Goal: Find contact information: Find contact information

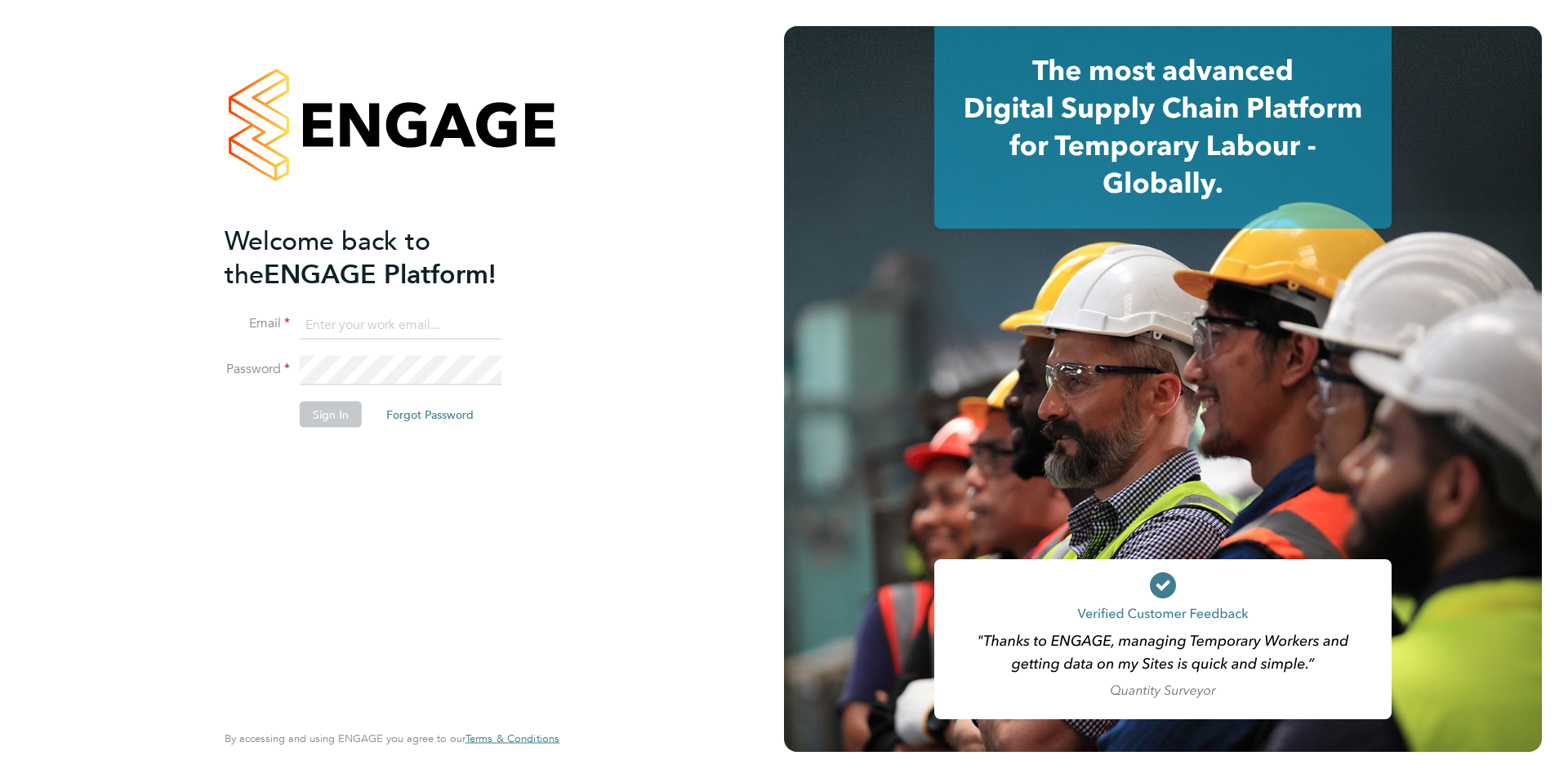
type input "montysymons@jambo.co"
click at [336, 403] on button "Sign In" at bounding box center [330, 414] width 62 height 26
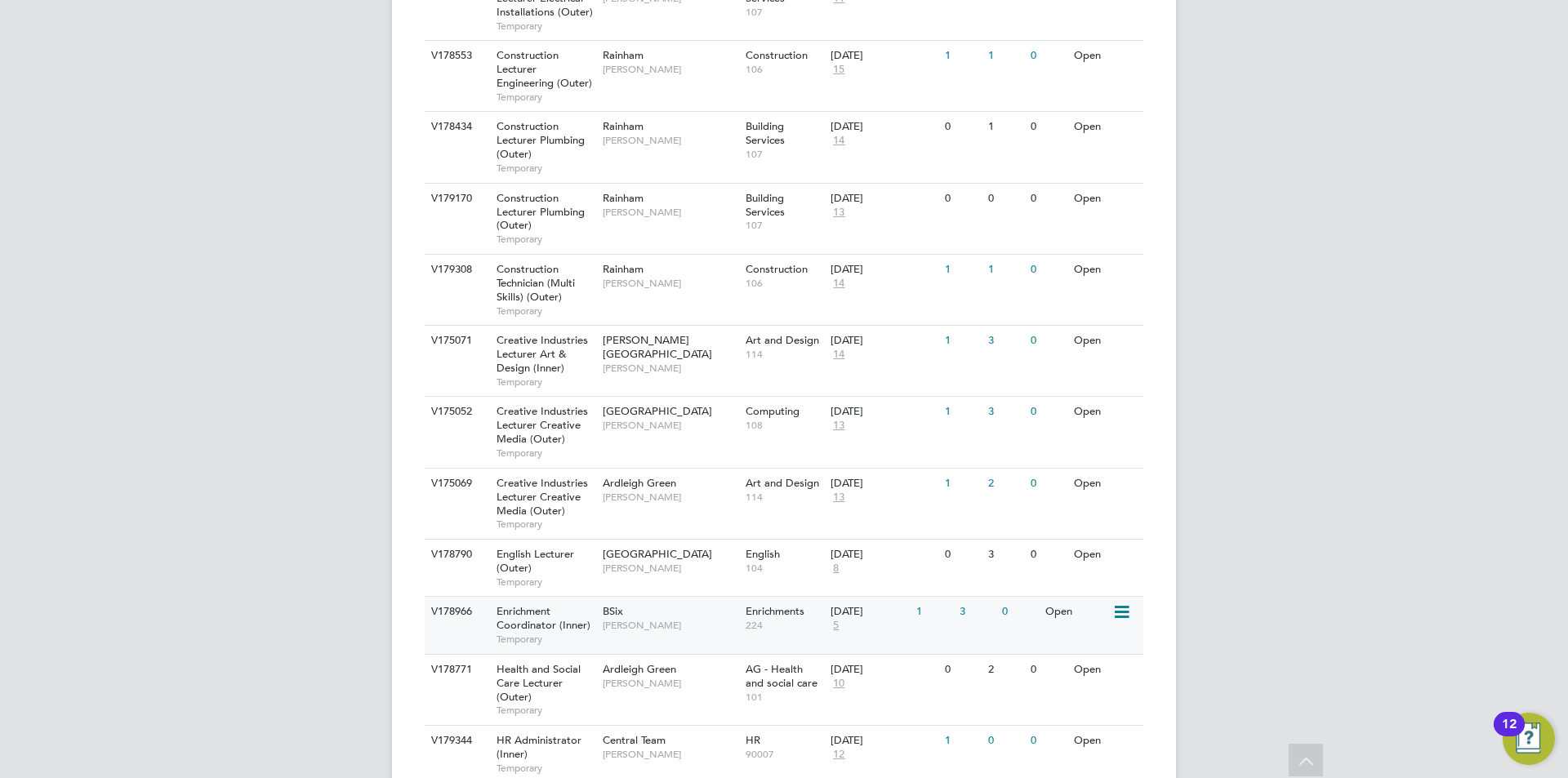
scroll to position [1225, 0]
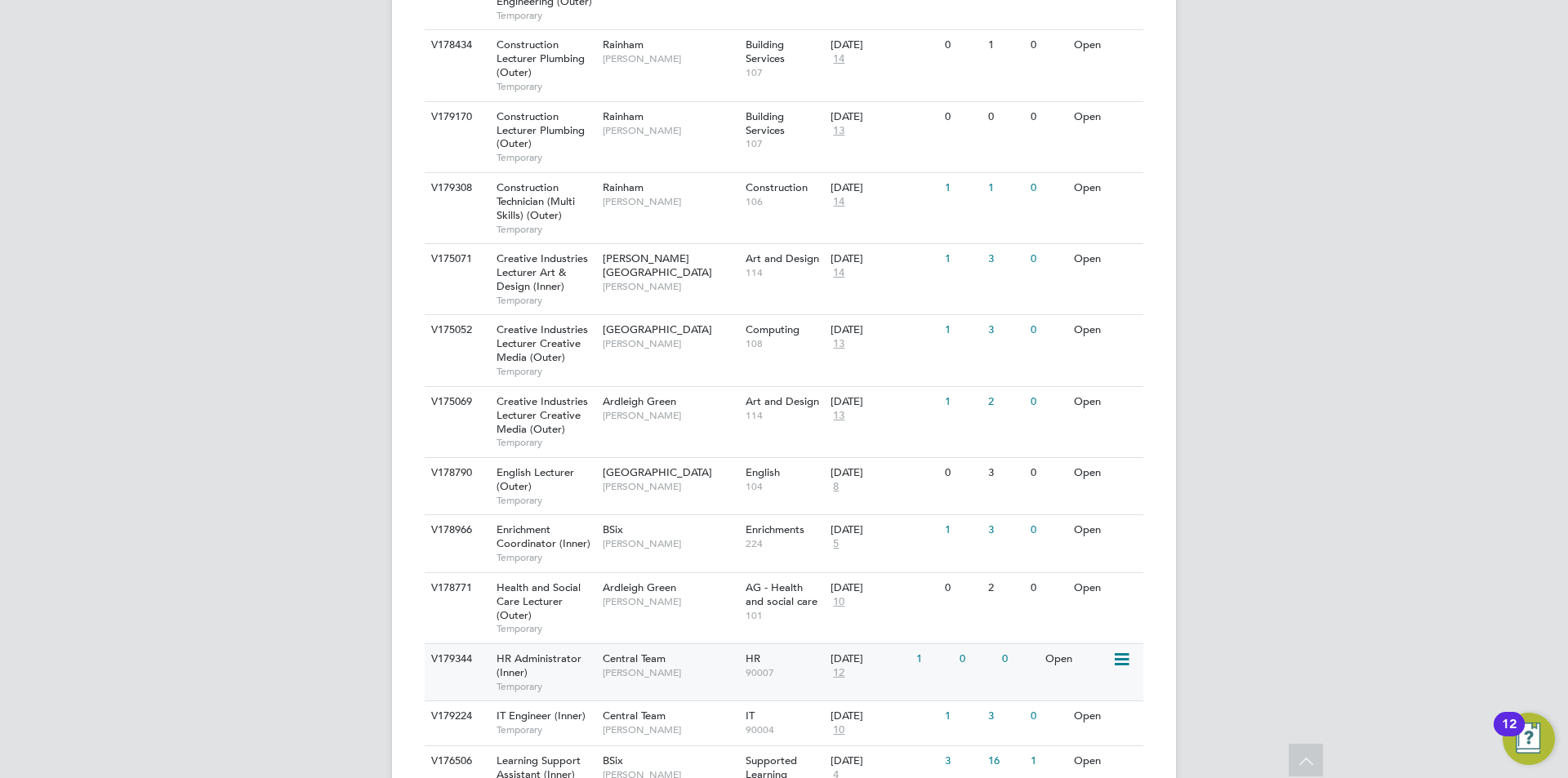
click at [671, 656] on div "Central Team Kirsty Hanmore" at bounding box center [670, 665] width 143 height 42
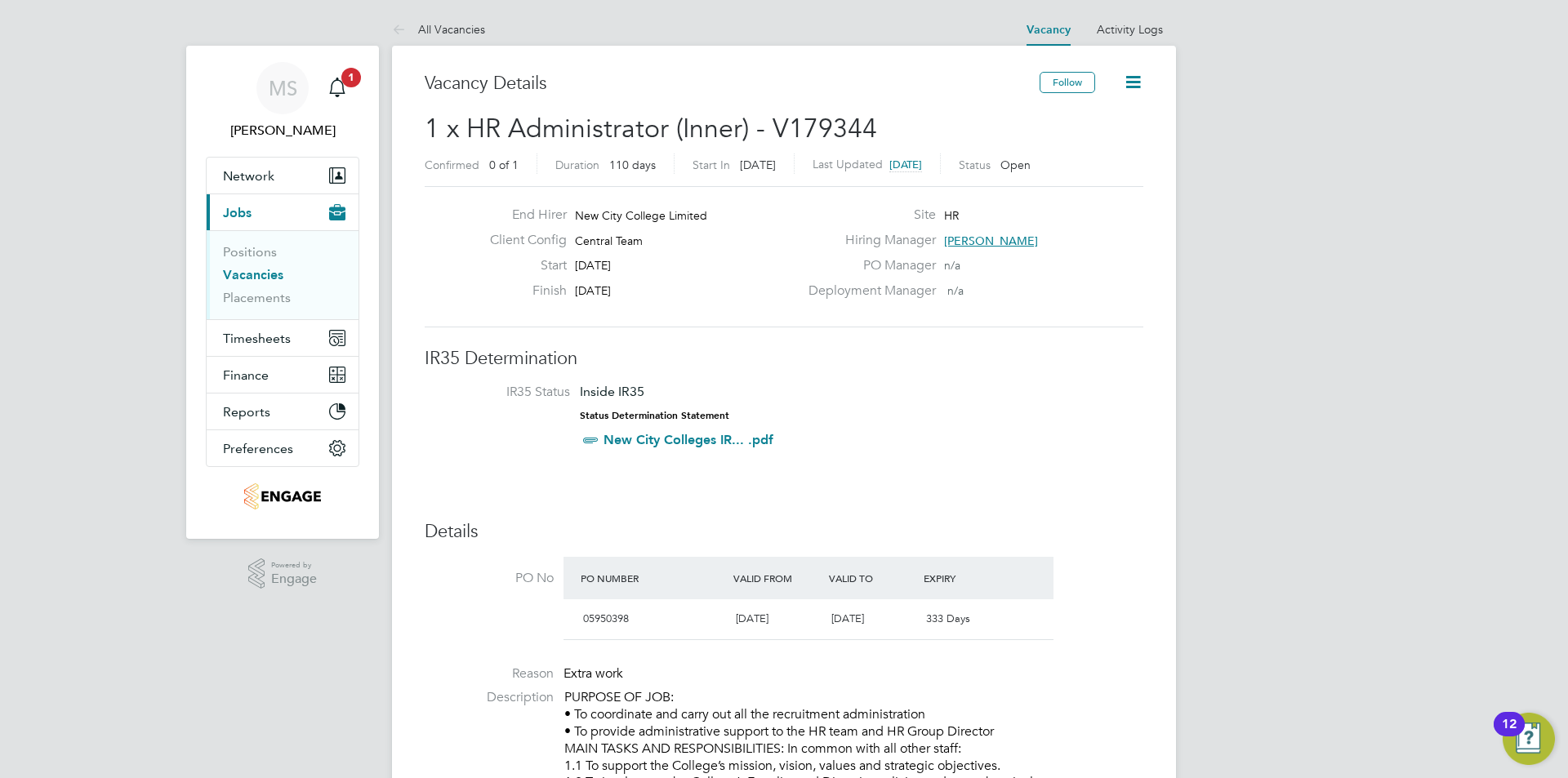
click at [1008, 243] on span "[PERSON_NAME]" at bounding box center [991, 241] width 94 height 14
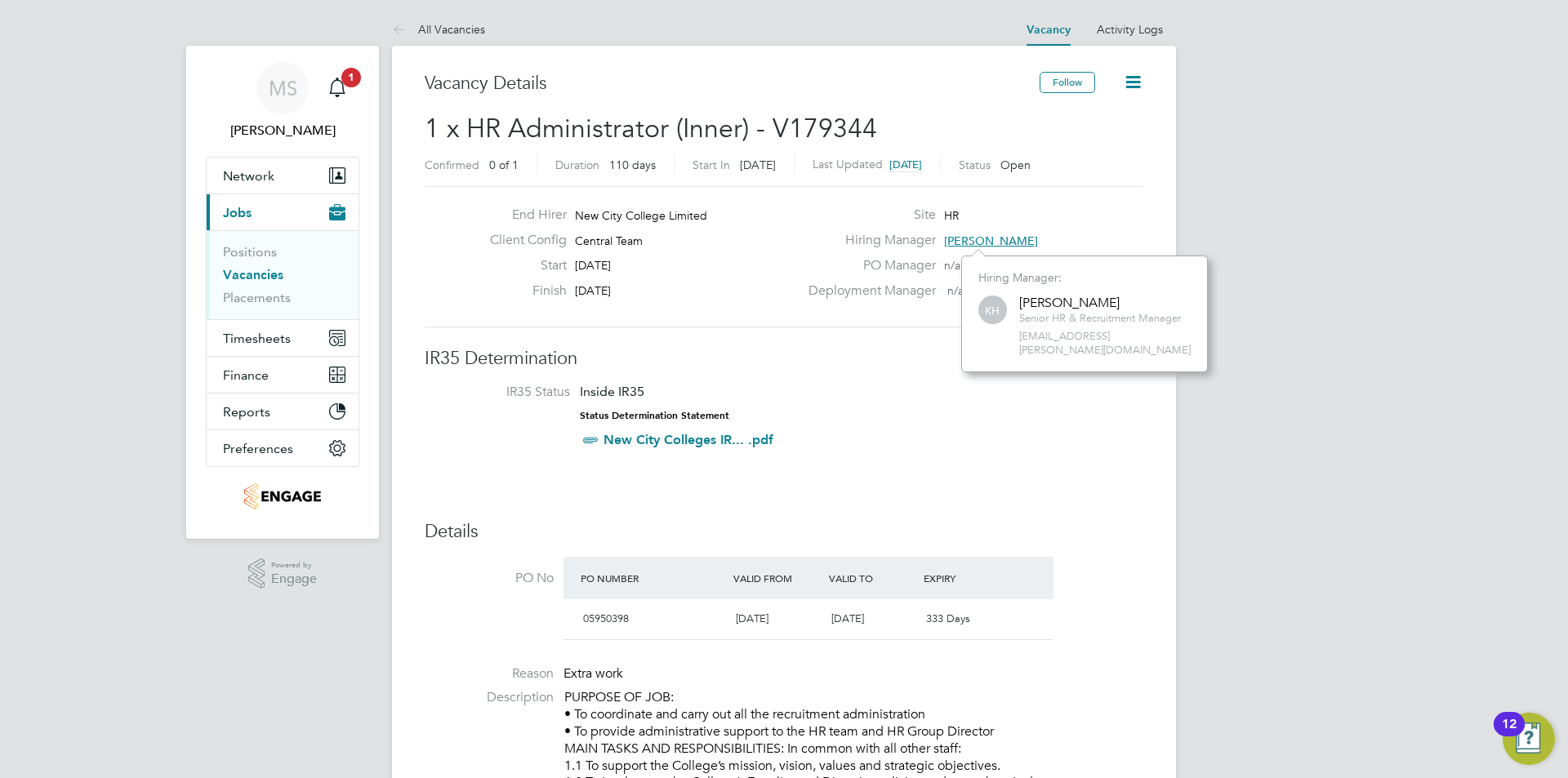
scroll to position [103, 246]
click at [1029, 411] on li "IR35 Status Inside IR35 Status Determination Statement New City Colleges IR... …" at bounding box center [784, 420] width 686 height 71
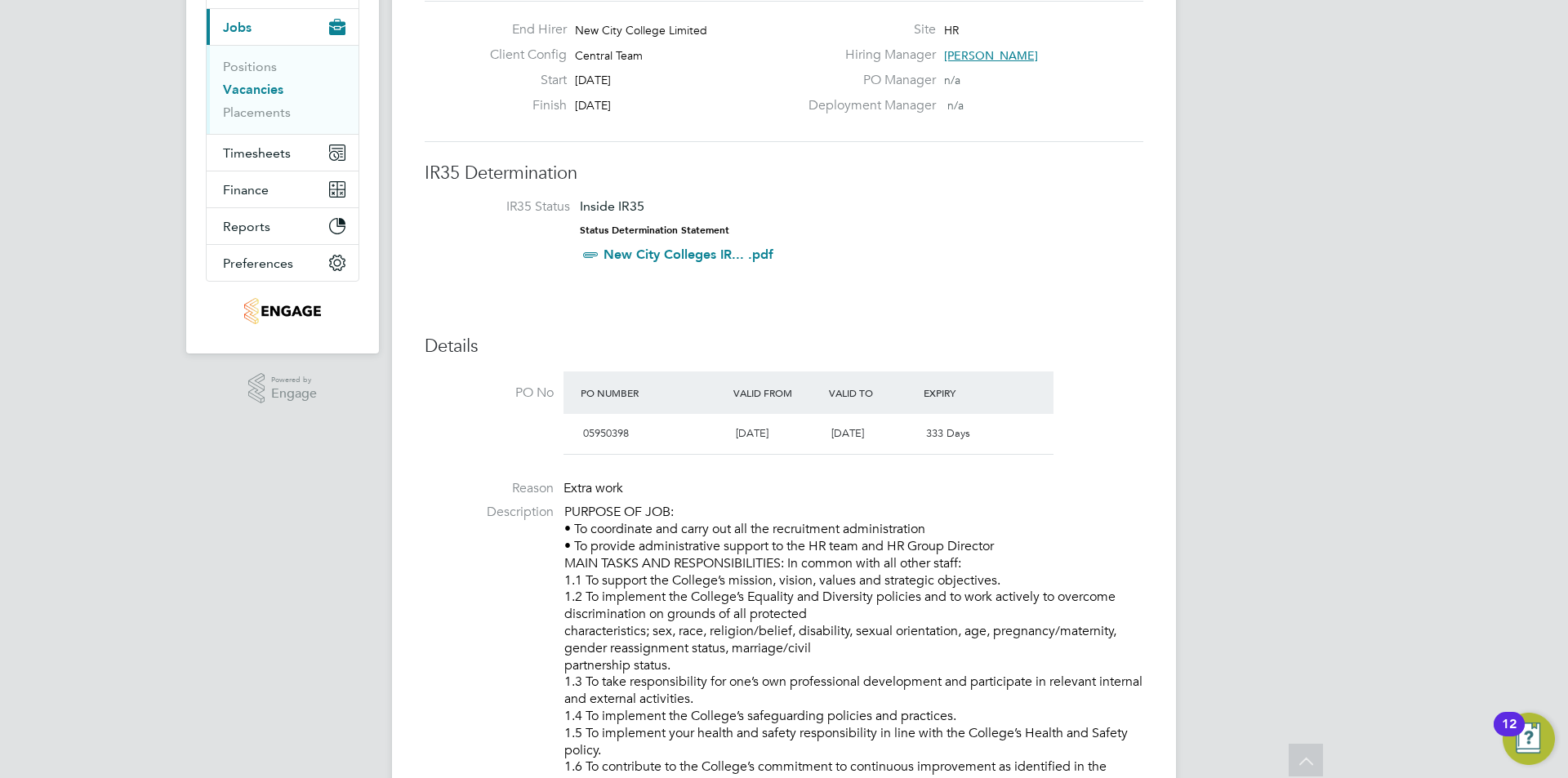
scroll to position [0, 0]
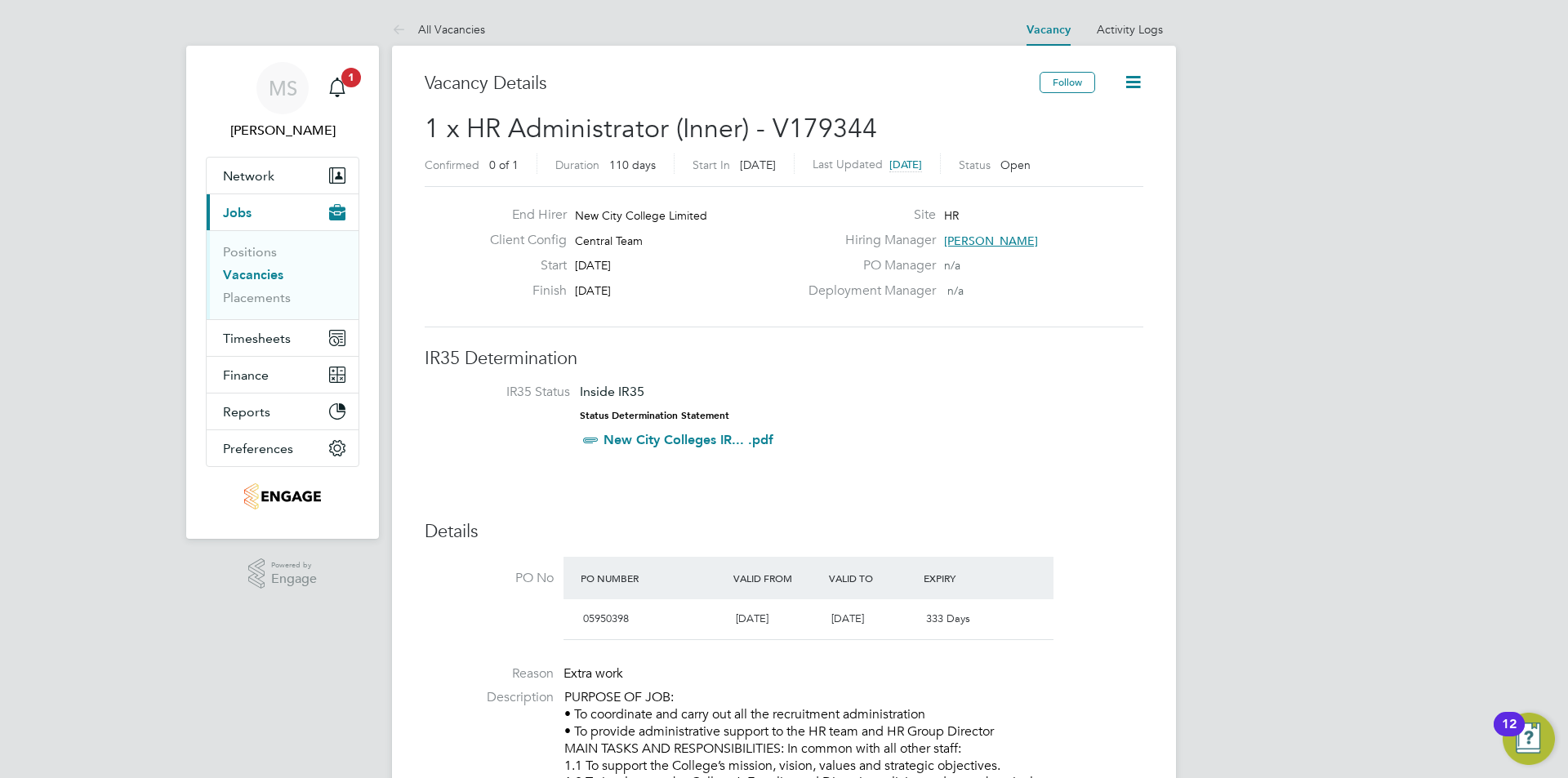
click at [1015, 244] on span "[PERSON_NAME]" at bounding box center [991, 241] width 94 height 14
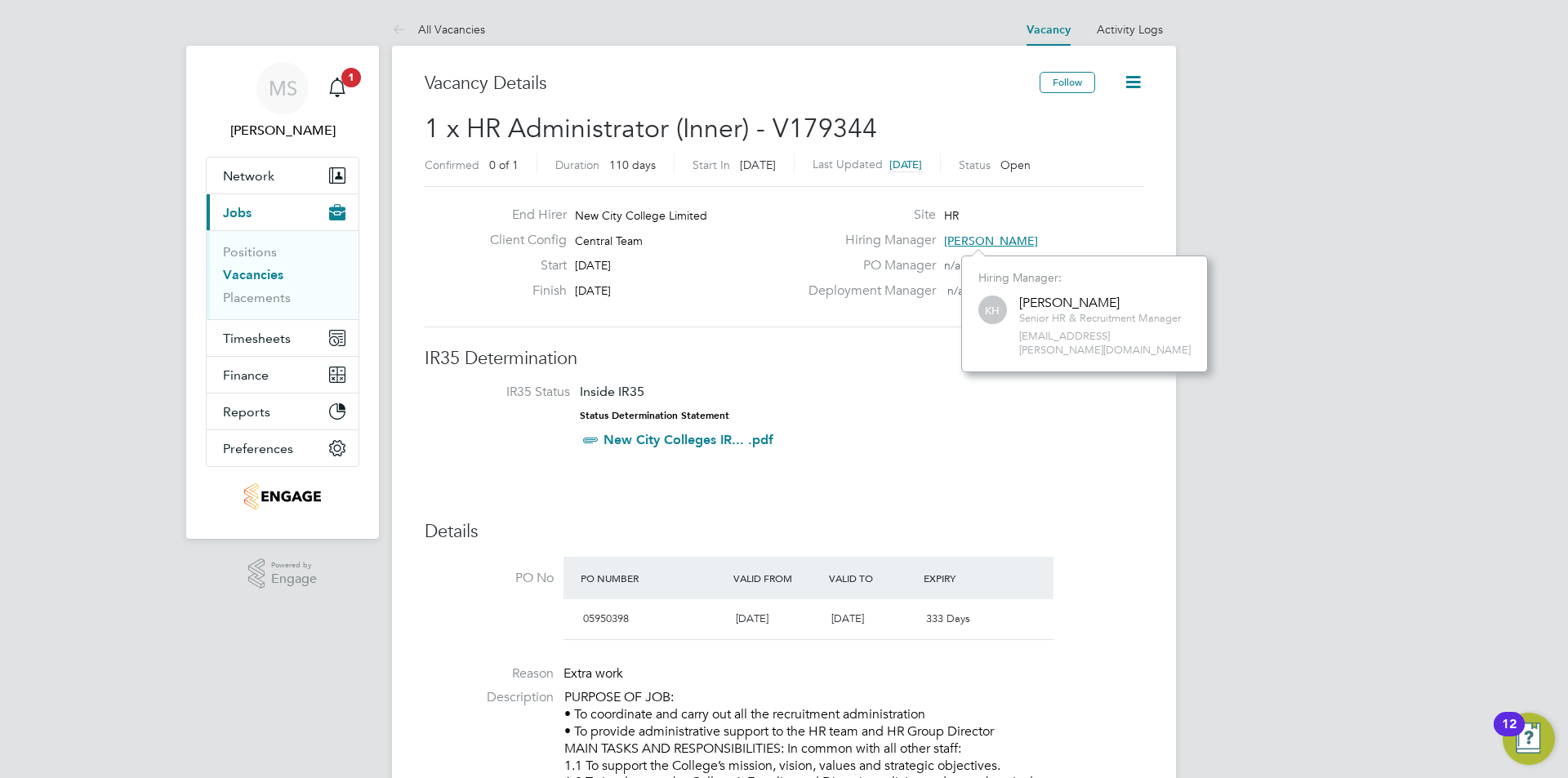
click at [1062, 341] on span "[EMAIL_ADDRESS][PERSON_NAME][DOMAIN_NAME]" at bounding box center [1105, 344] width 171 height 28
copy div "[EMAIL_ADDRESS][PERSON_NAME][DOMAIN_NAME]"
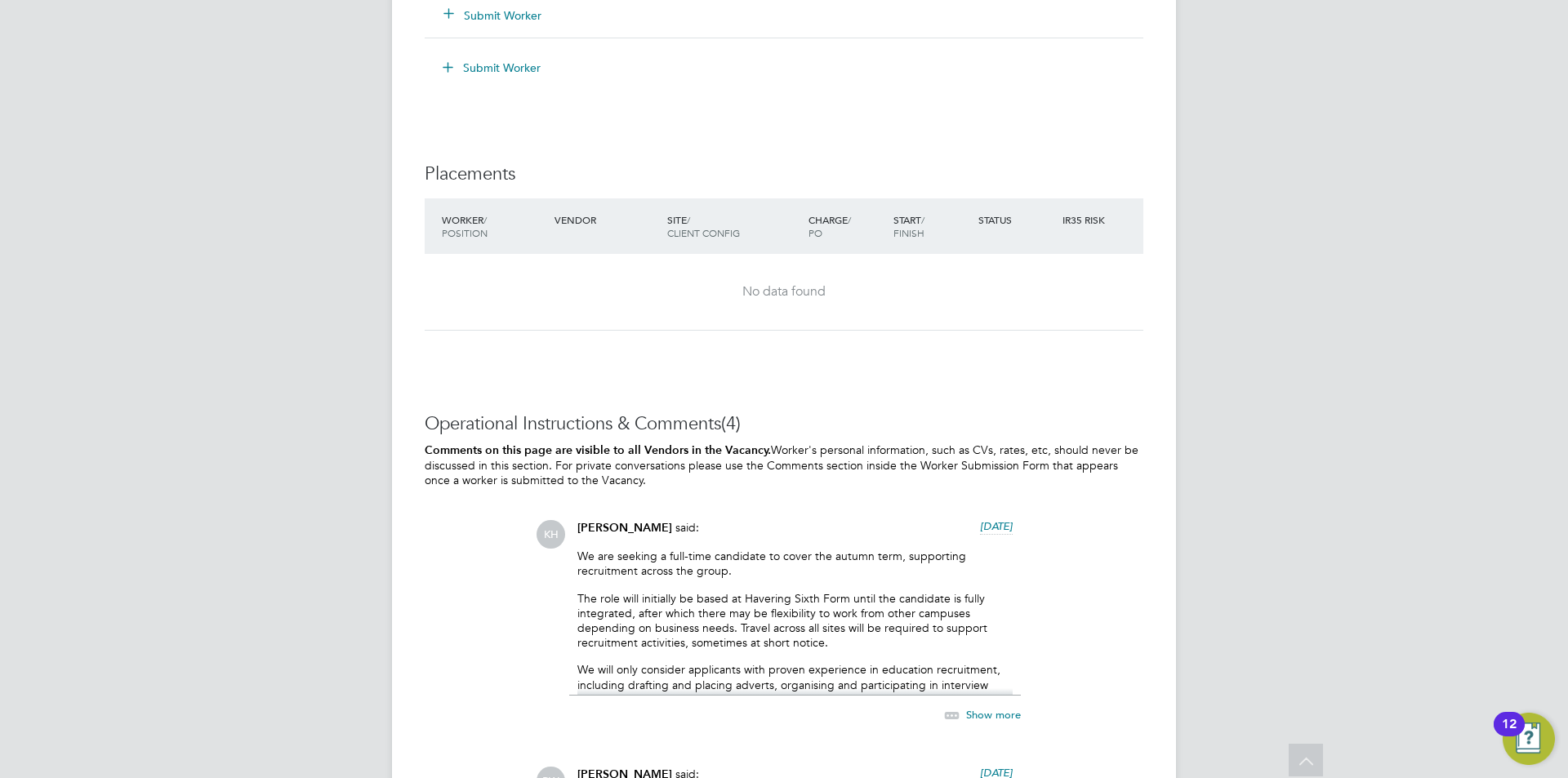
scroll to position [2695, 0]
